Goal: Task Accomplishment & Management: Manage account settings

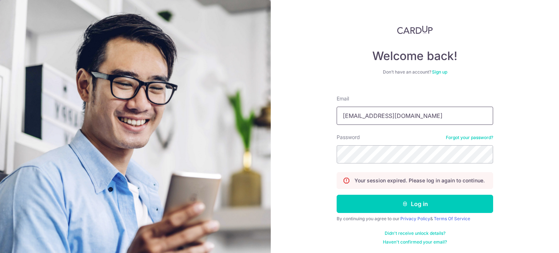
type input "[EMAIL_ADDRESS][DOMAIN_NAME]"
click at [336, 195] on button "Log in" at bounding box center [414, 204] width 156 height 18
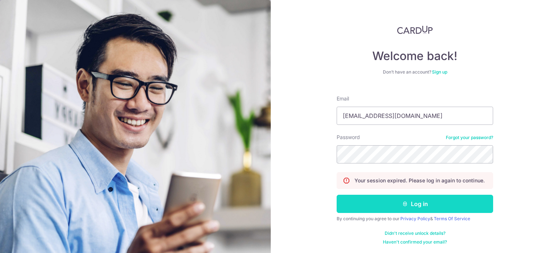
click at [392, 203] on button "Log in" at bounding box center [414, 204] width 156 height 18
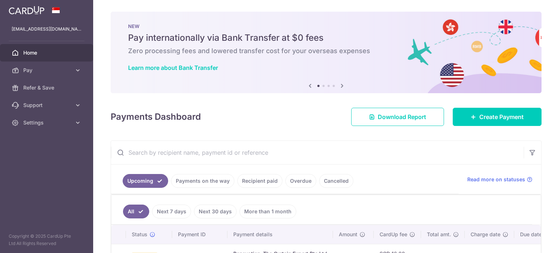
scroll to position [56, 0]
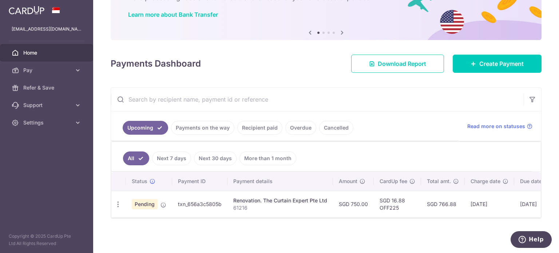
click at [37, 52] on span "Home" at bounding box center [47, 52] width 48 height 7
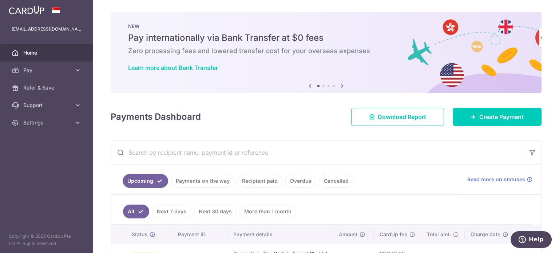
scroll to position [56, 0]
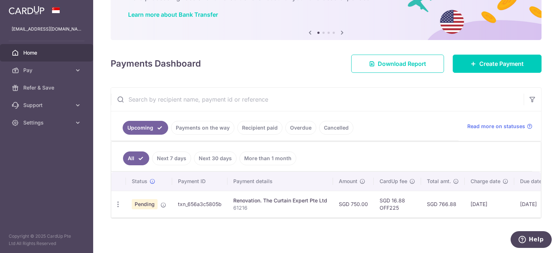
click at [214, 128] on link "Payments on the way" at bounding box center [202, 128] width 63 height 14
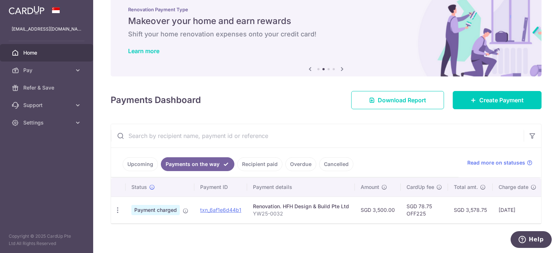
scroll to position [25, 0]
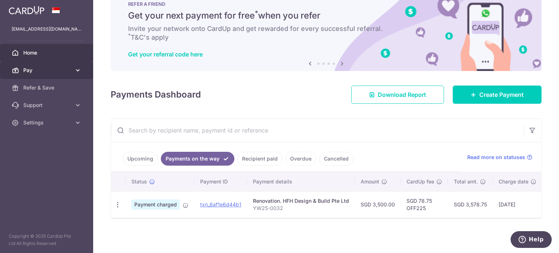
click at [44, 65] on link "Pay" at bounding box center [46, 69] width 93 height 17
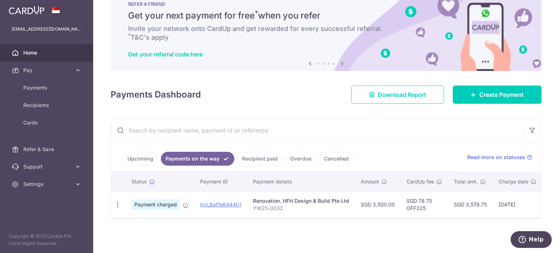
click at [44, 55] on span "Home" at bounding box center [47, 52] width 48 height 7
